Goal: Transaction & Acquisition: Purchase product/service

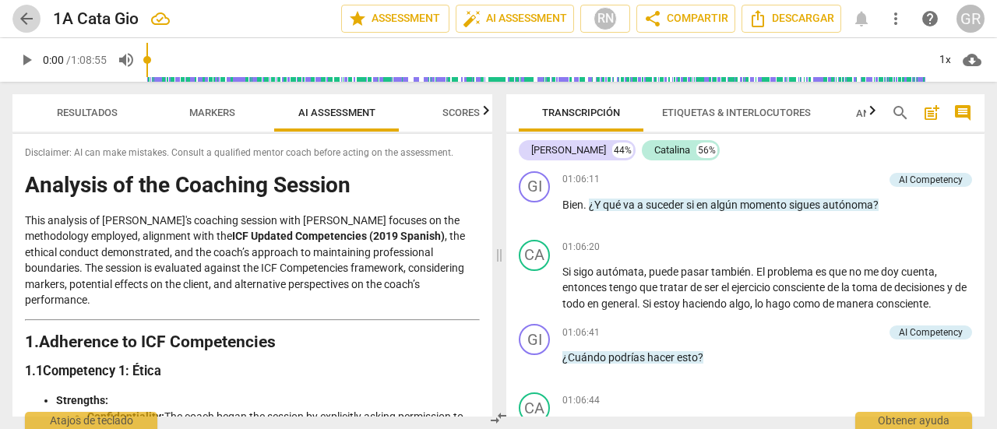
click at [25, 23] on span "arrow_back" at bounding box center [26, 18] width 19 height 19
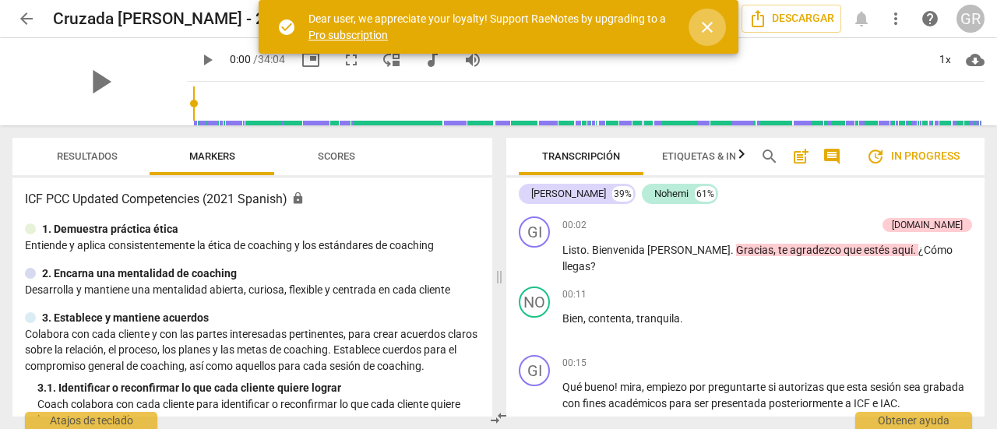
click at [706, 23] on span "close" at bounding box center [707, 27] width 19 height 19
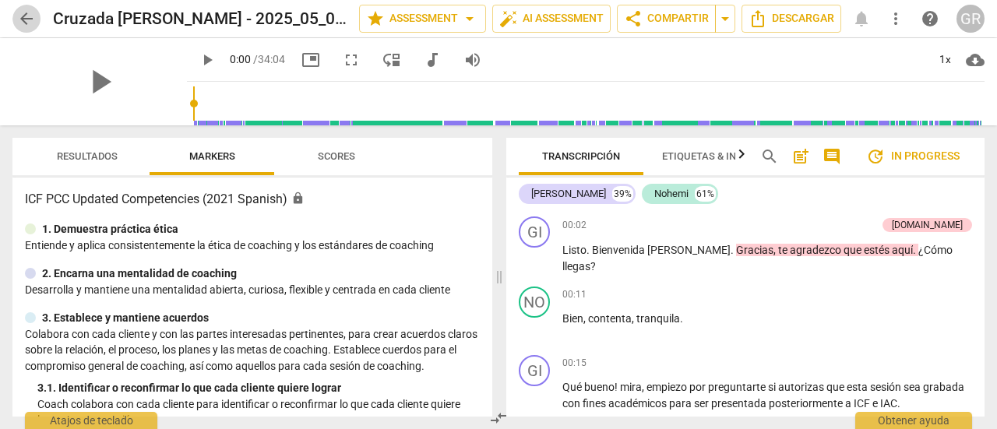
click at [28, 16] on span "arrow_back" at bounding box center [26, 18] width 19 height 19
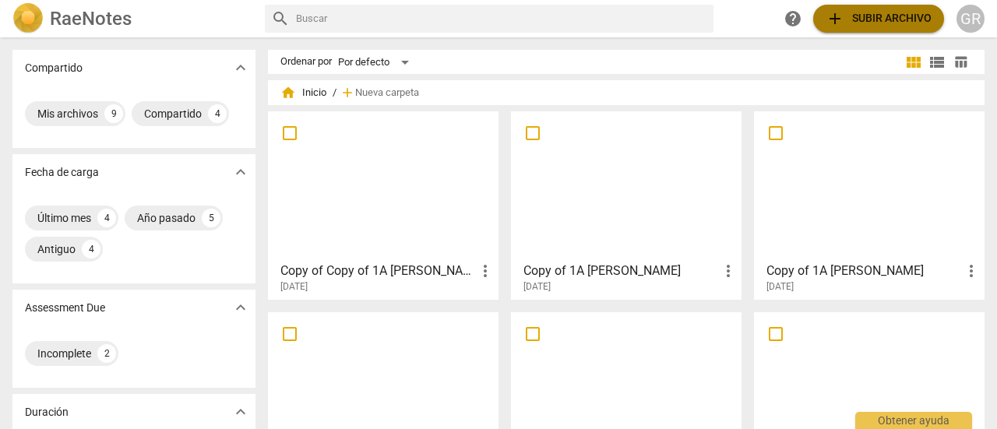
click at [872, 9] on button "add Subir archivo" at bounding box center [878, 19] width 131 height 28
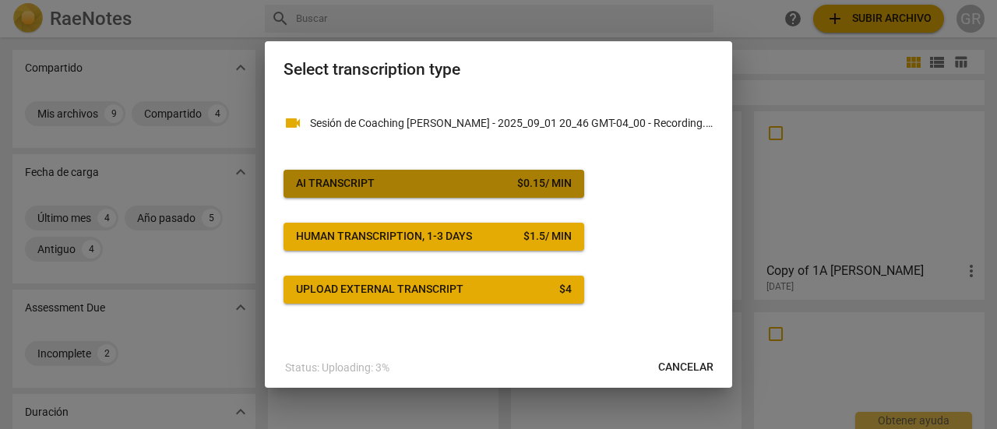
click at [517, 183] on div "$ 0.15 / min" at bounding box center [544, 184] width 55 height 16
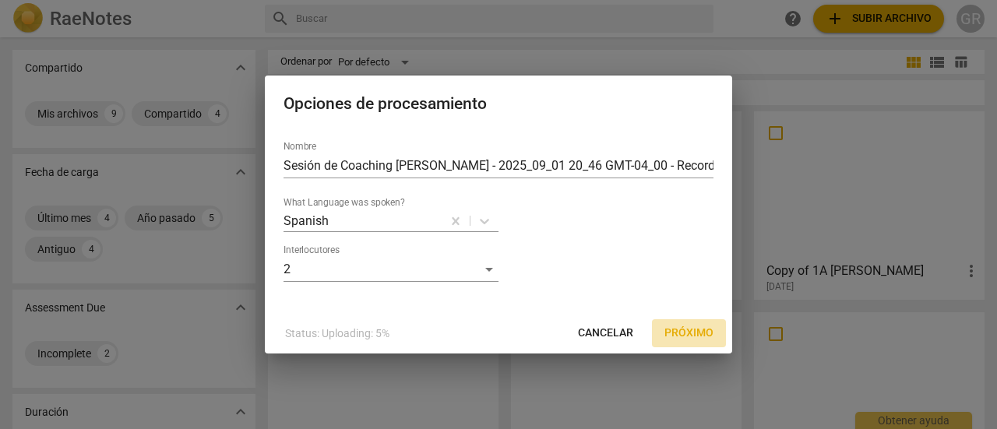
click at [690, 334] on span "Próximo" at bounding box center [689, 334] width 49 height 16
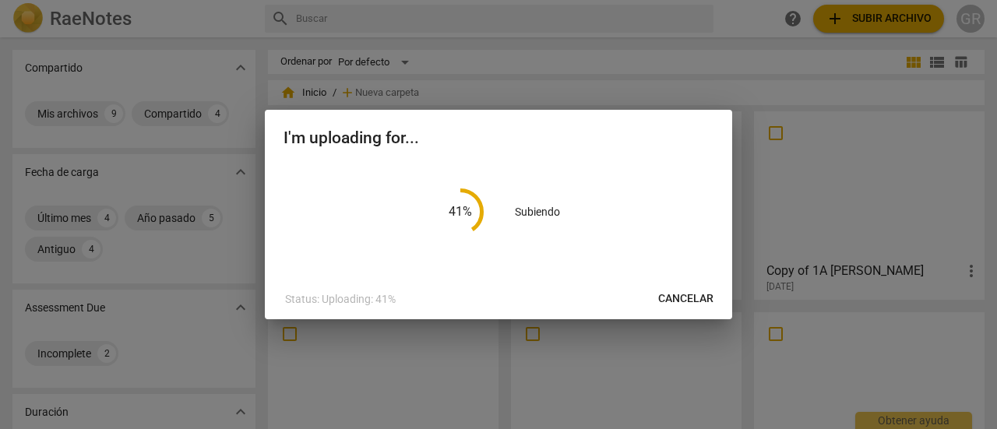
click at [0, 382] on div at bounding box center [498, 214] width 997 height 429
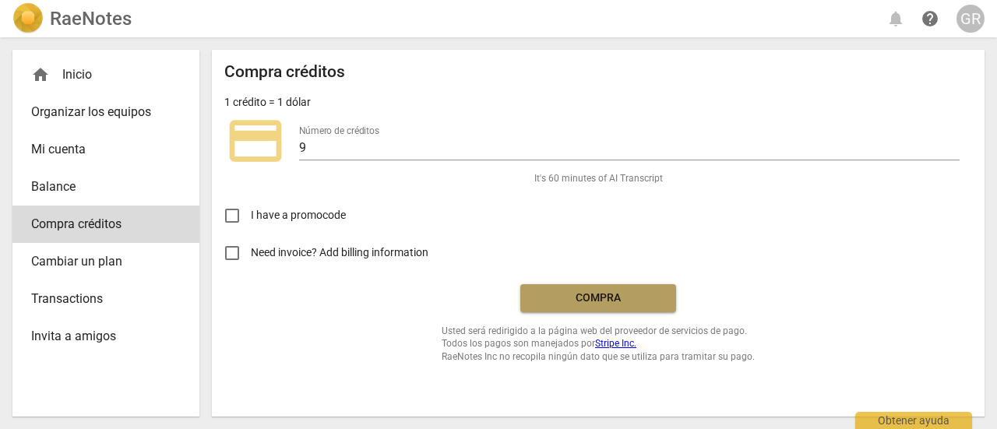
click at [583, 295] on span "Compra" at bounding box center [598, 299] width 131 height 16
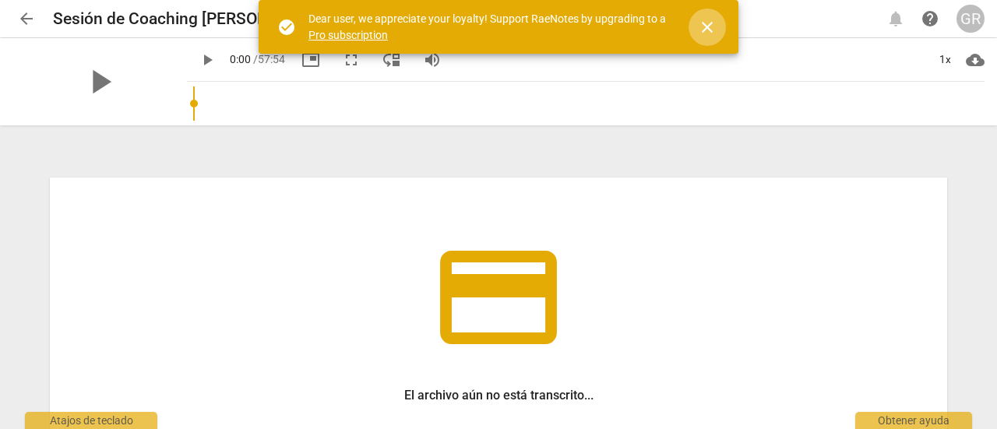
click at [708, 23] on span "close" at bounding box center [707, 27] width 19 height 19
